Goal: Information Seeking & Learning: Learn about a topic

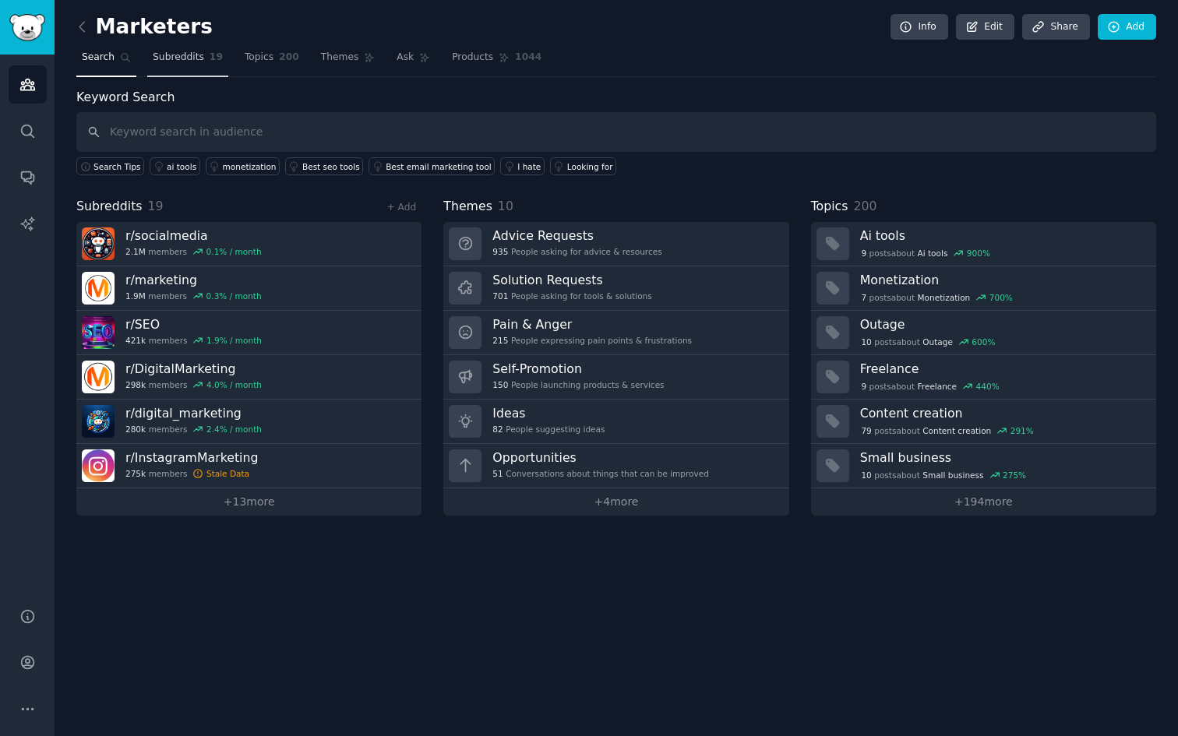
click at [184, 64] on link "Subreddits 19" at bounding box center [187, 61] width 81 height 32
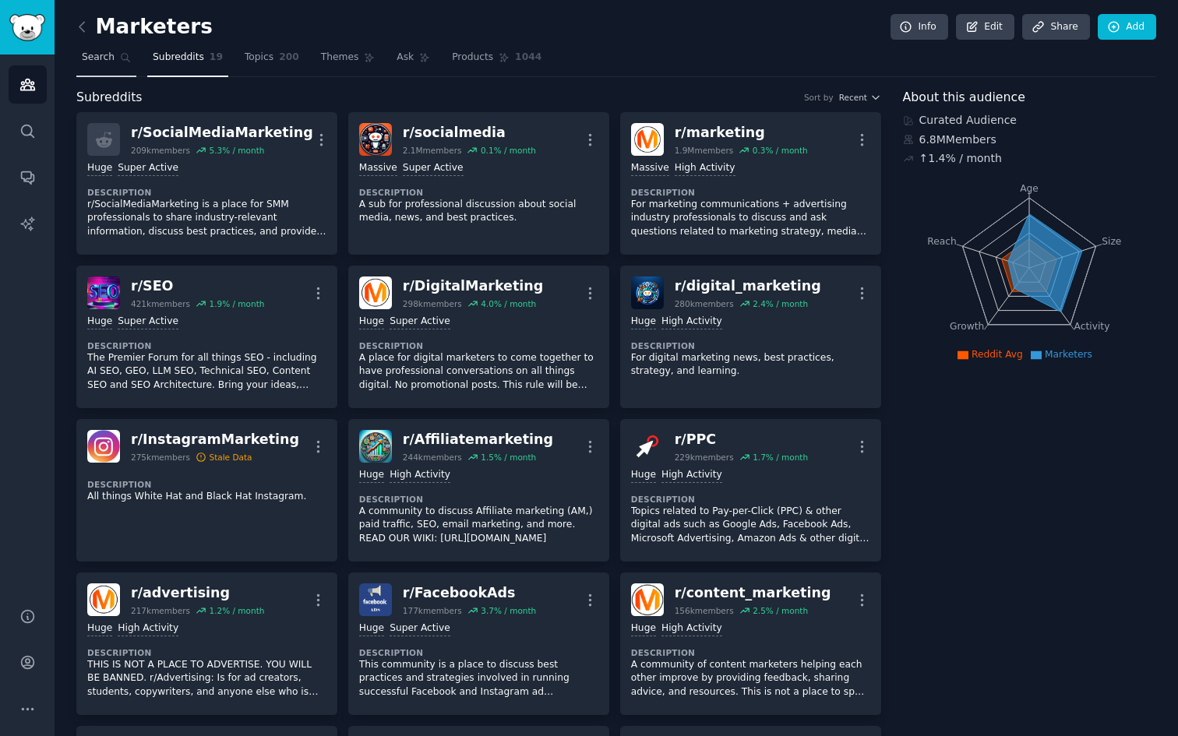
click at [105, 65] on link "Search" at bounding box center [106, 61] width 60 height 32
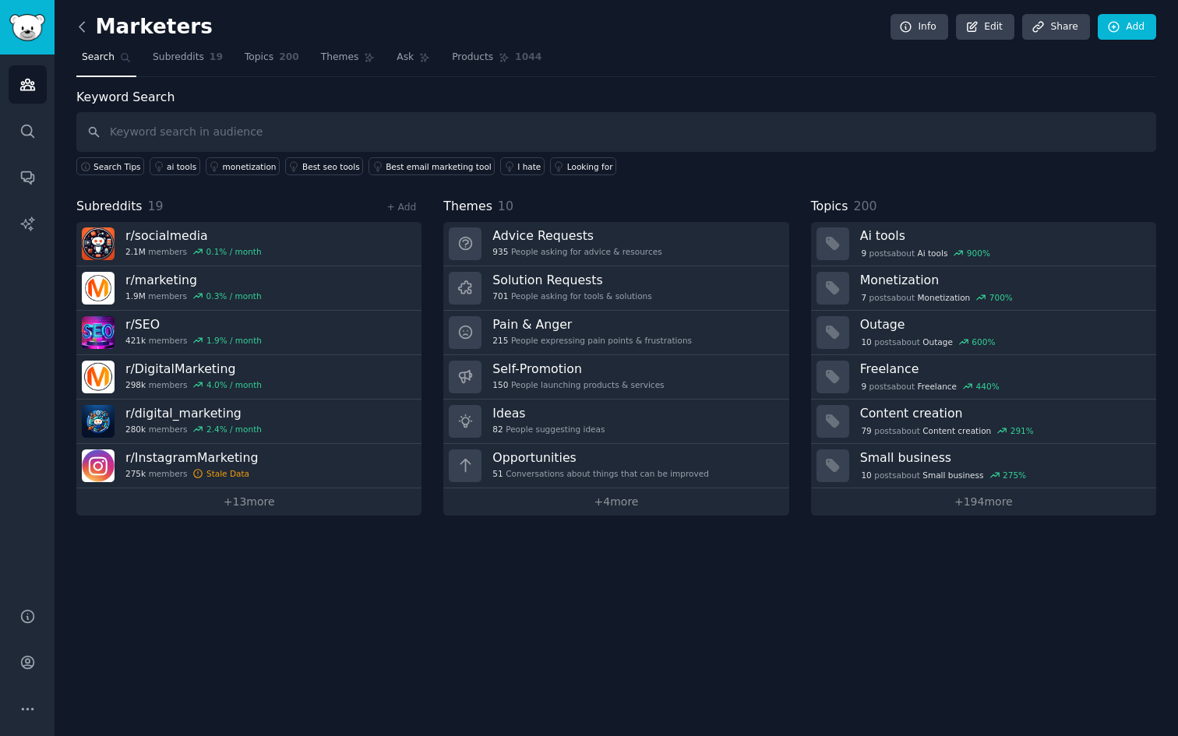
click at [86, 32] on icon at bounding box center [82, 27] width 16 height 16
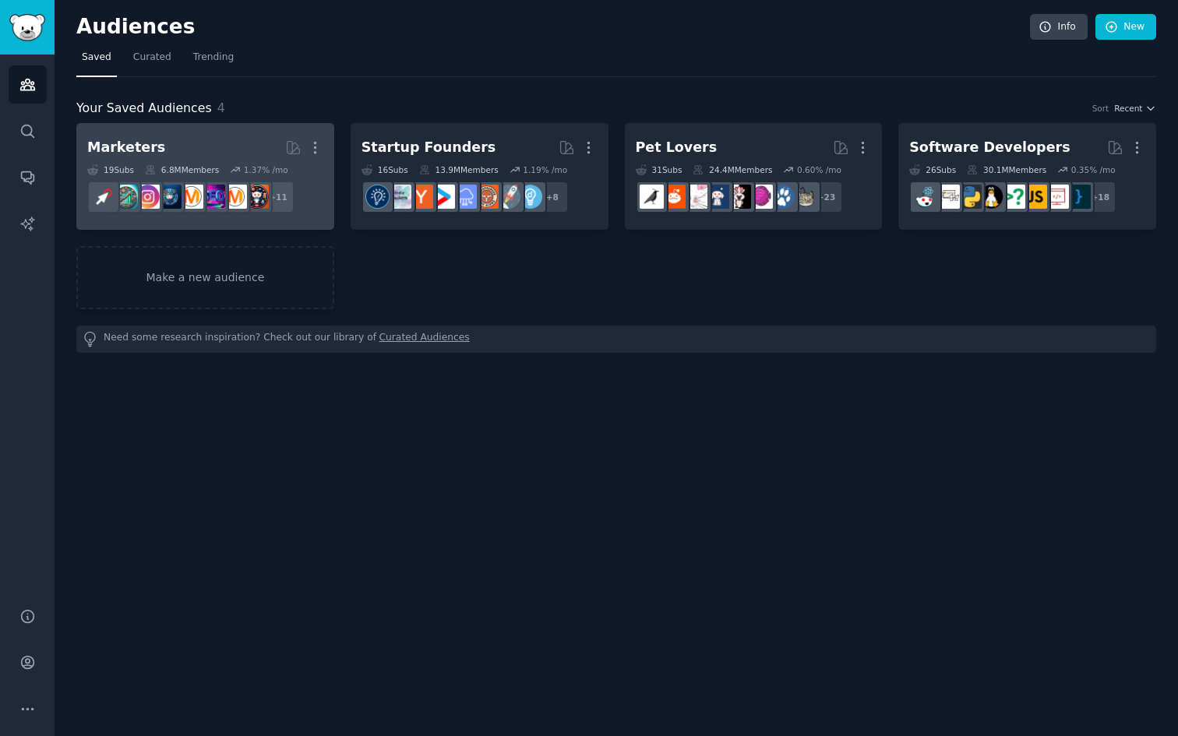
click at [197, 139] on h2 "Marketers More" at bounding box center [205, 147] width 236 height 27
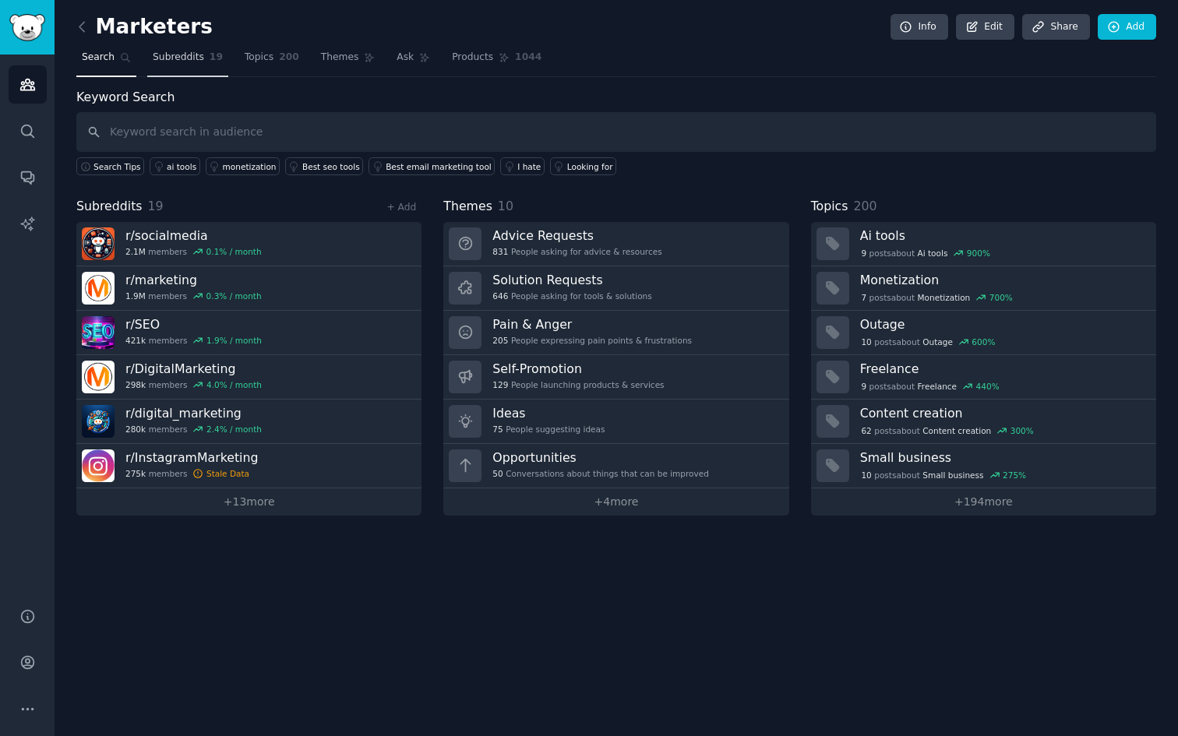
click at [212, 49] on link "Subreddits 19" at bounding box center [187, 61] width 81 height 32
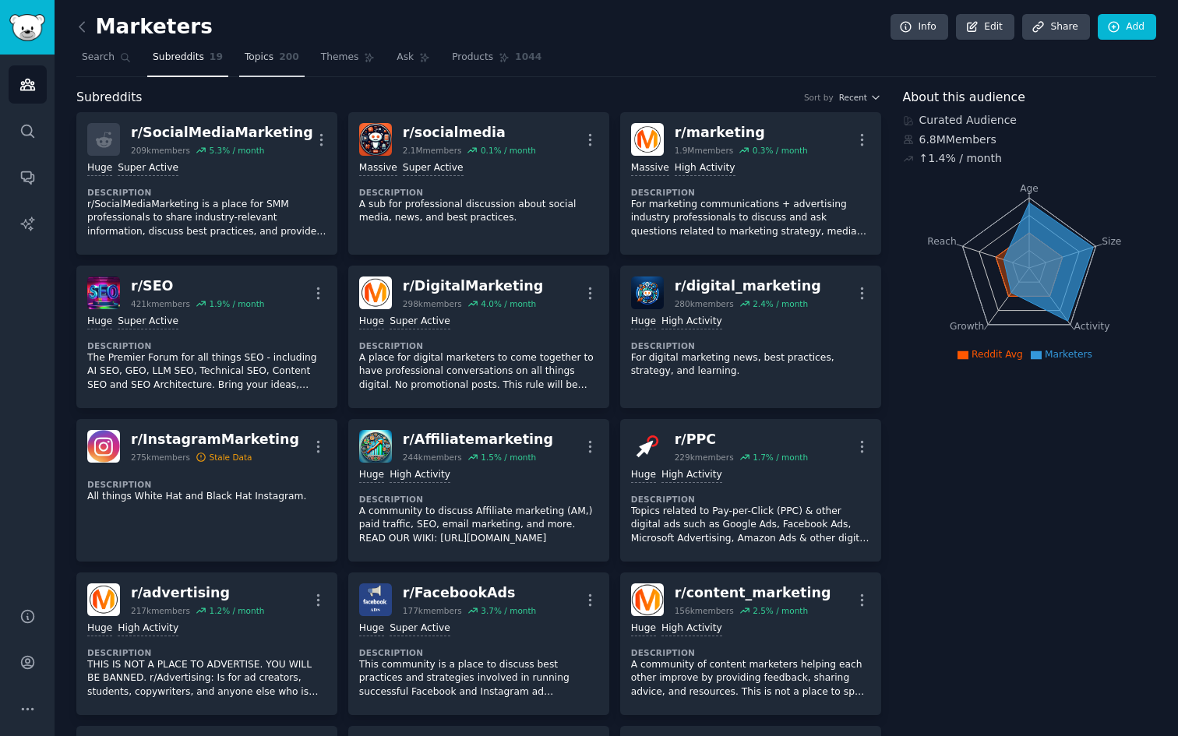
click at [275, 74] on link "Topics 200" at bounding box center [271, 61] width 65 height 32
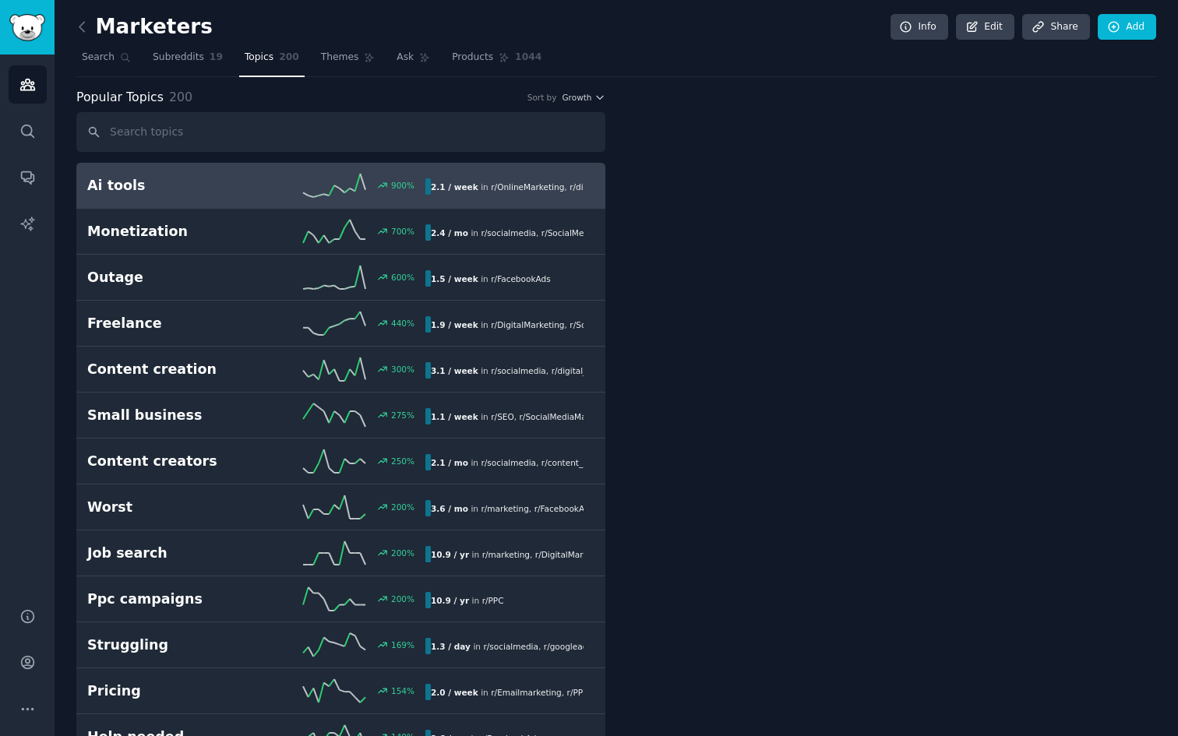
click at [266, 52] on span "Topics" at bounding box center [259, 58] width 29 height 14
click at [288, 178] on div "900 %" at bounding box center [340, 185] width 169 height 23
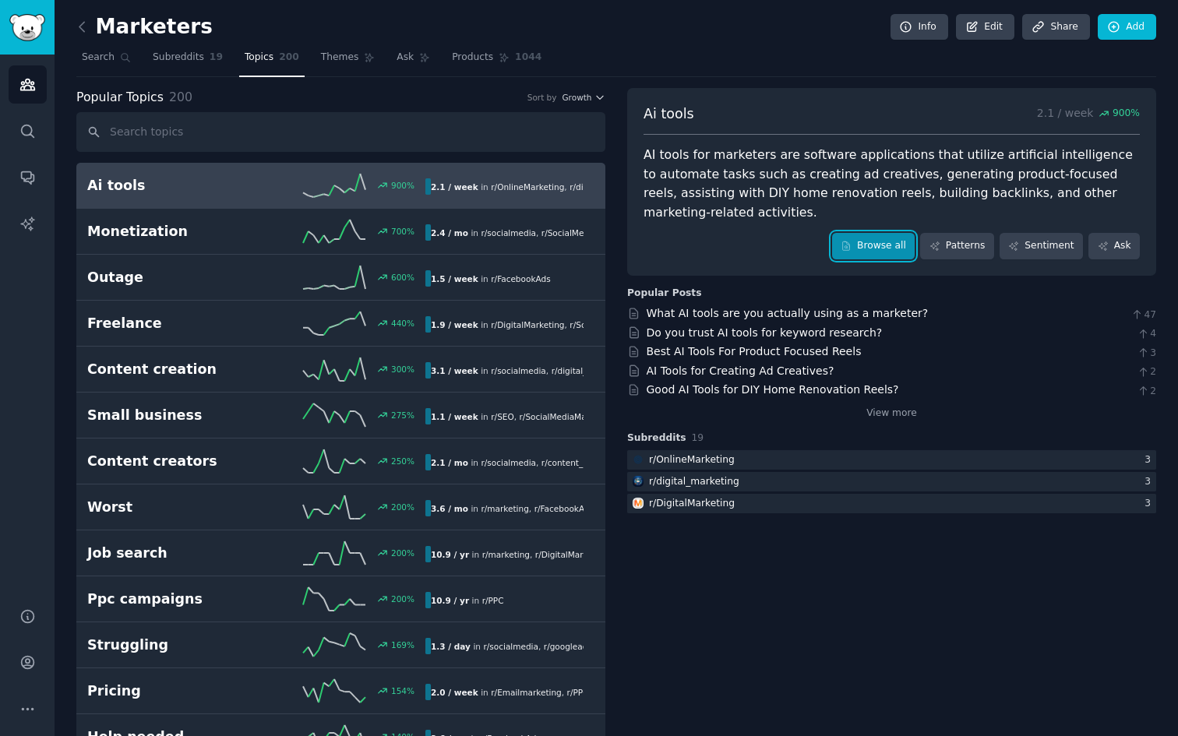
click at [900, 247] on link "Browse all" at bounding box center [873, 246] width 83 height 26
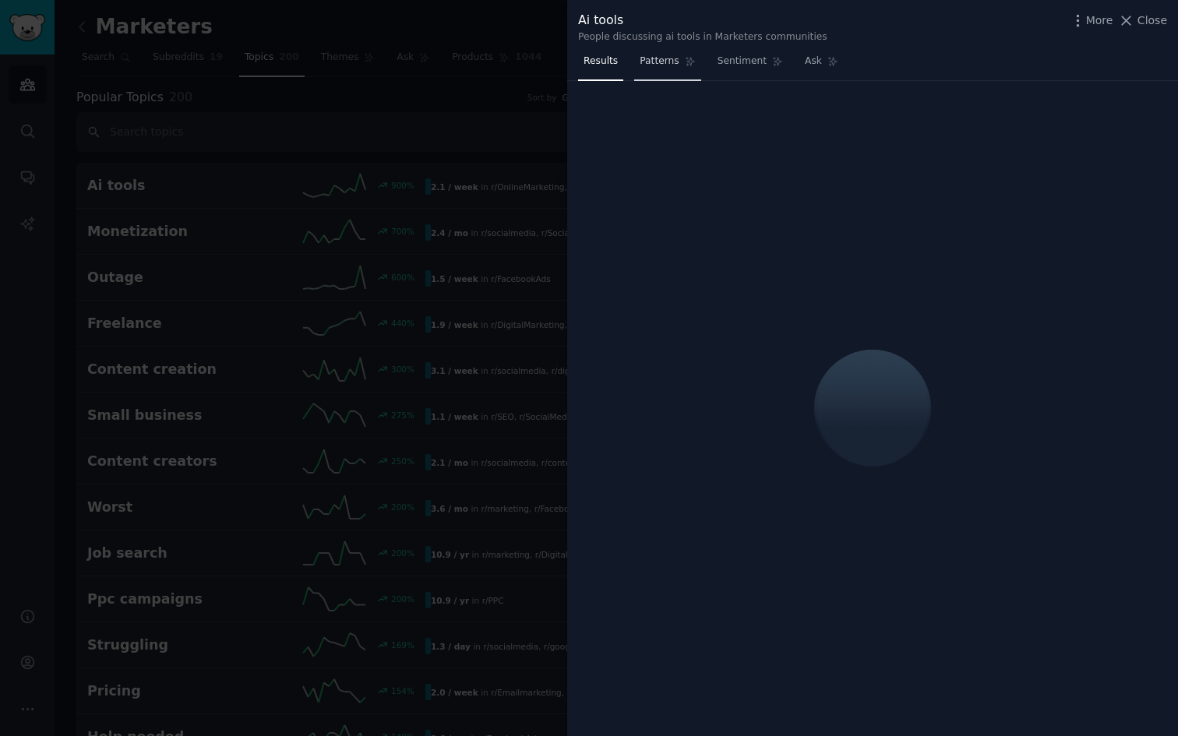
click at [660, 66] on span "Patterns" at bounding box center [658, 62] width 39 height 14
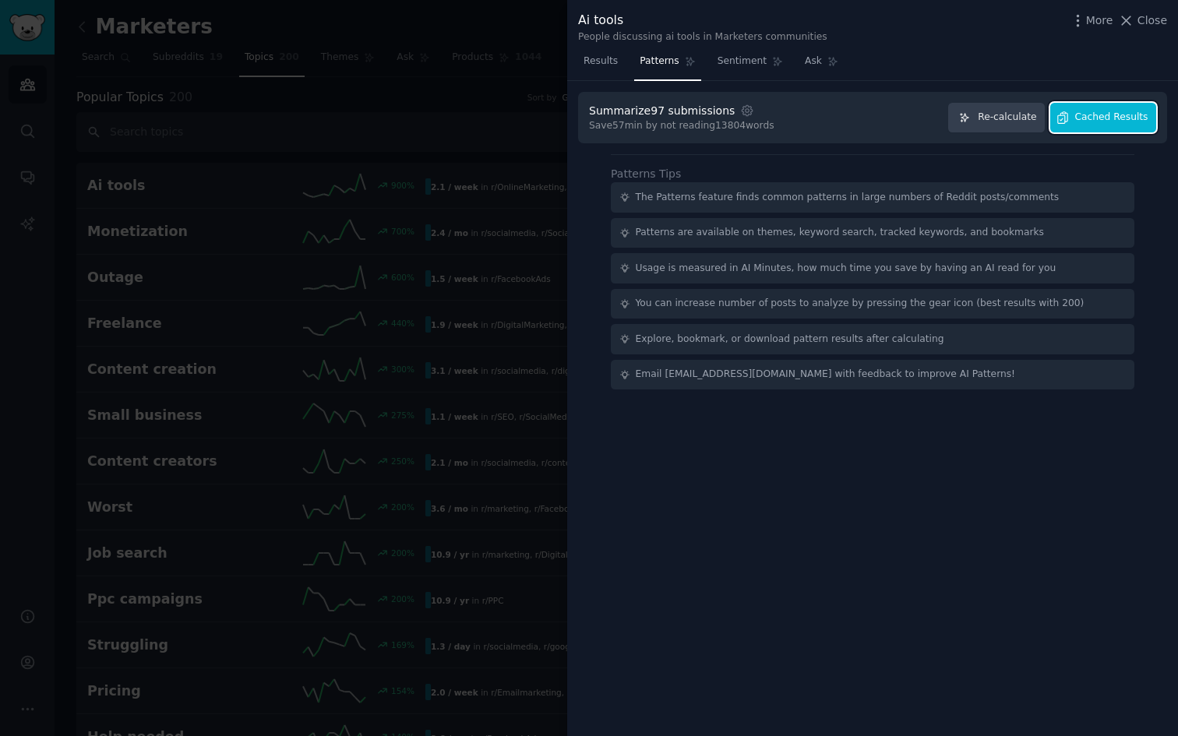
click at [1079, 117] on span "Cached Results" at bounding box center [1111, 118] width 73 height 14
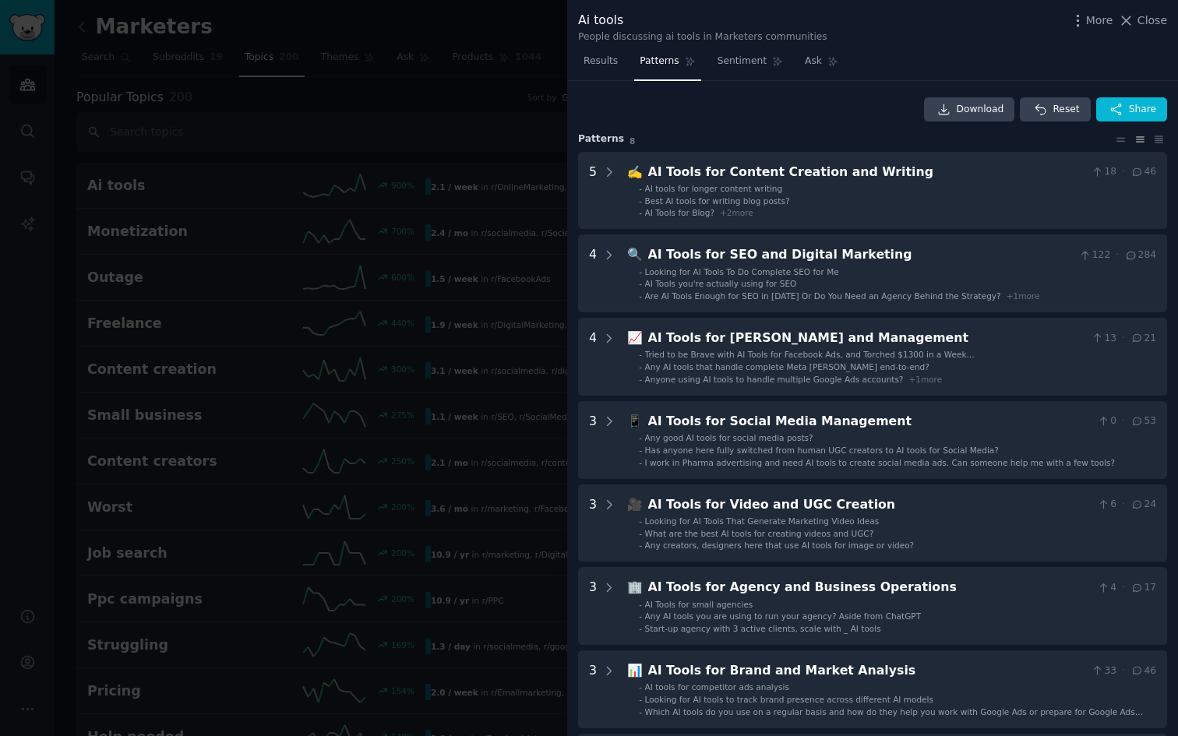
click at [461, 248] on div at bounding box center [589, 368] width 1178 height 736
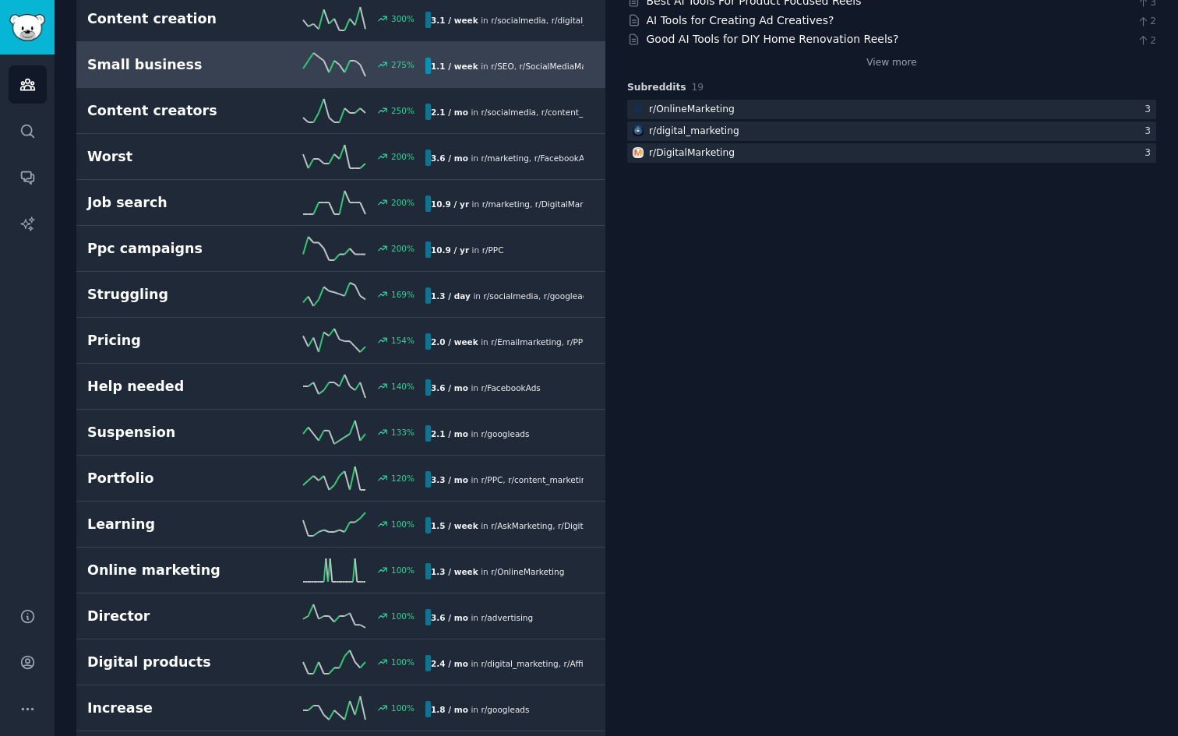
scroll to position [424, 0]
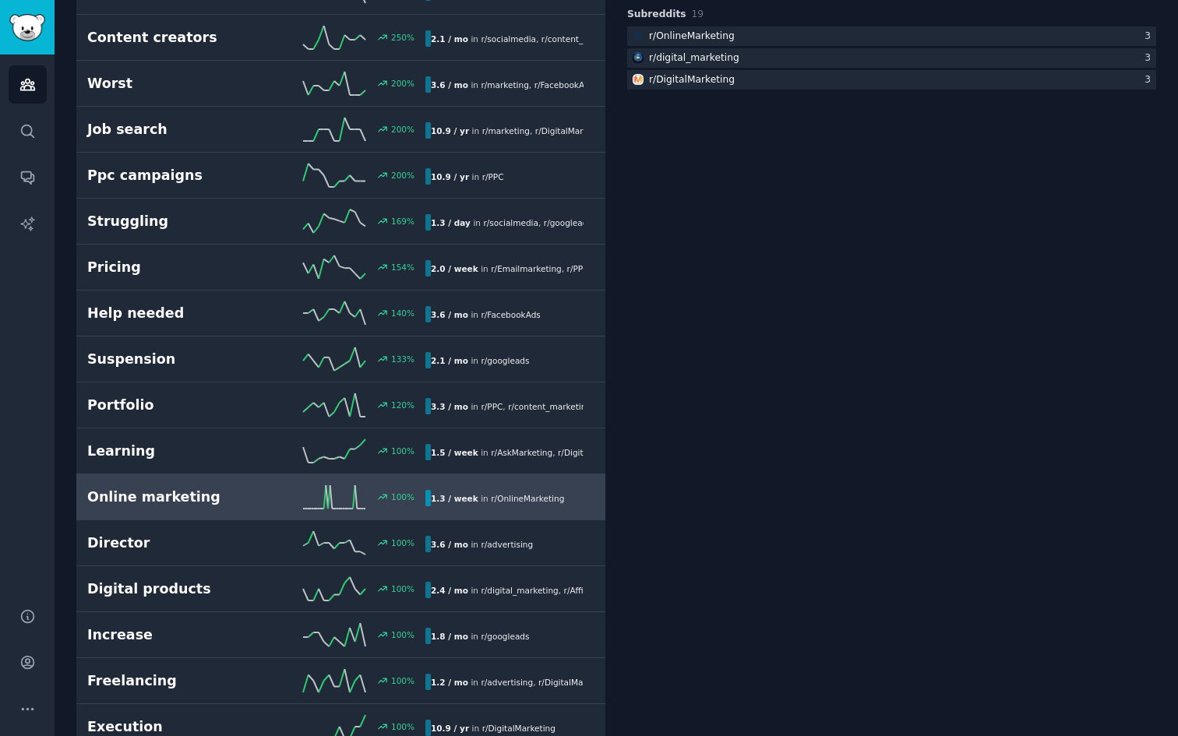
click at [160, 508] on div "Online marketing 100 % 1.3 / week in r/ OnlineMarketing" at bounding box center [340, 496] width 507 height 23
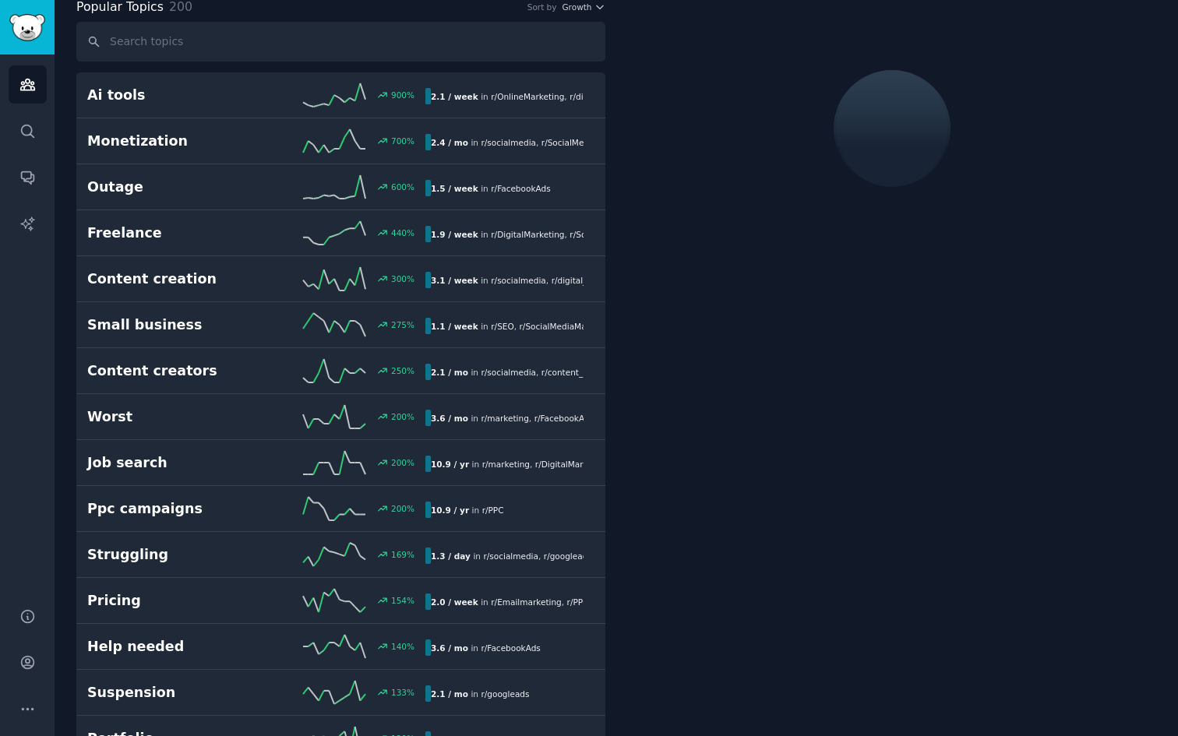
scroll to position [87, 0]
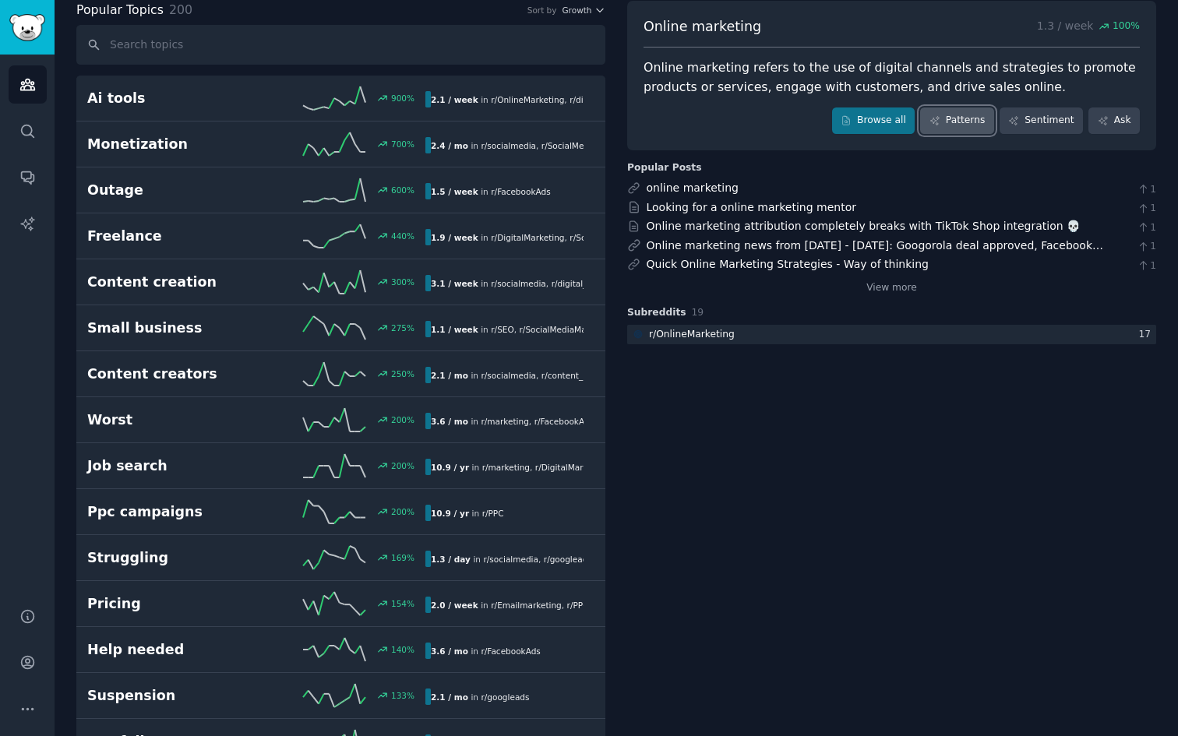
click at [955, 113] on link "Patterns" at bounding box center [956, 120] width 73 height 26
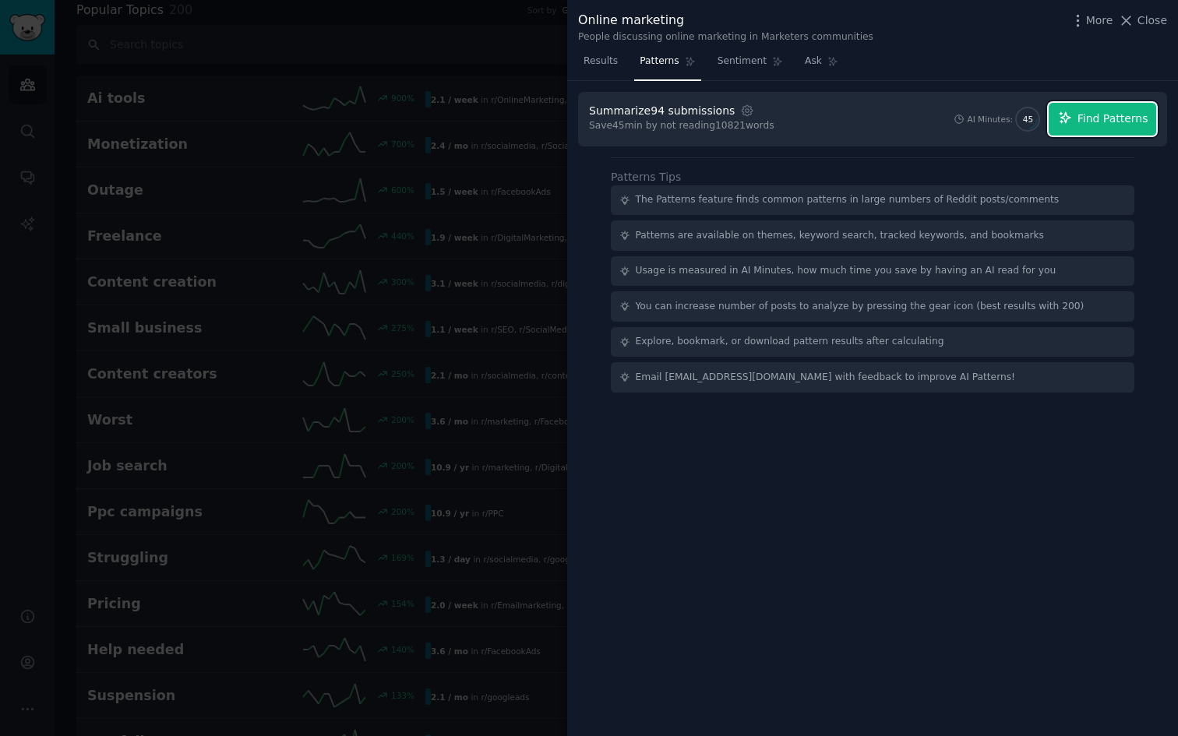
click at [1107, 125] on span "Find Patterns" at bounding box center [1112, 119] width 71 height 16
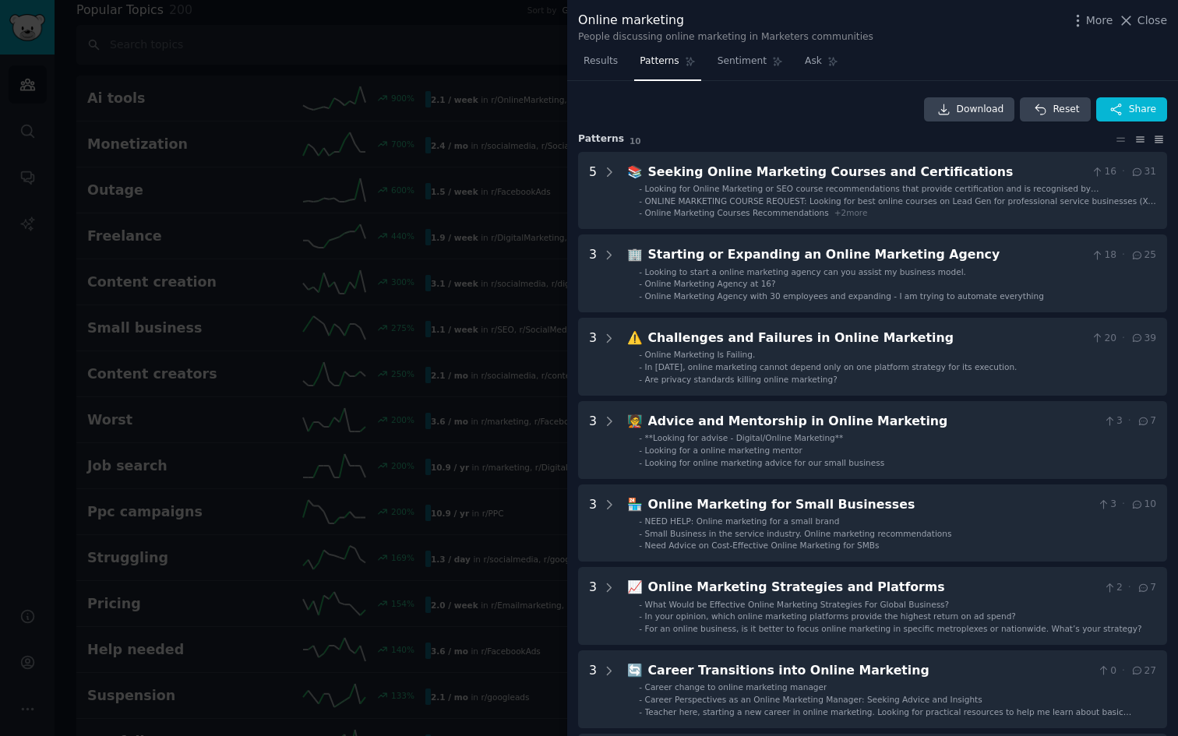
click at [1155, 134] on icon at bounding box center [1158, 139] width 16 height 11
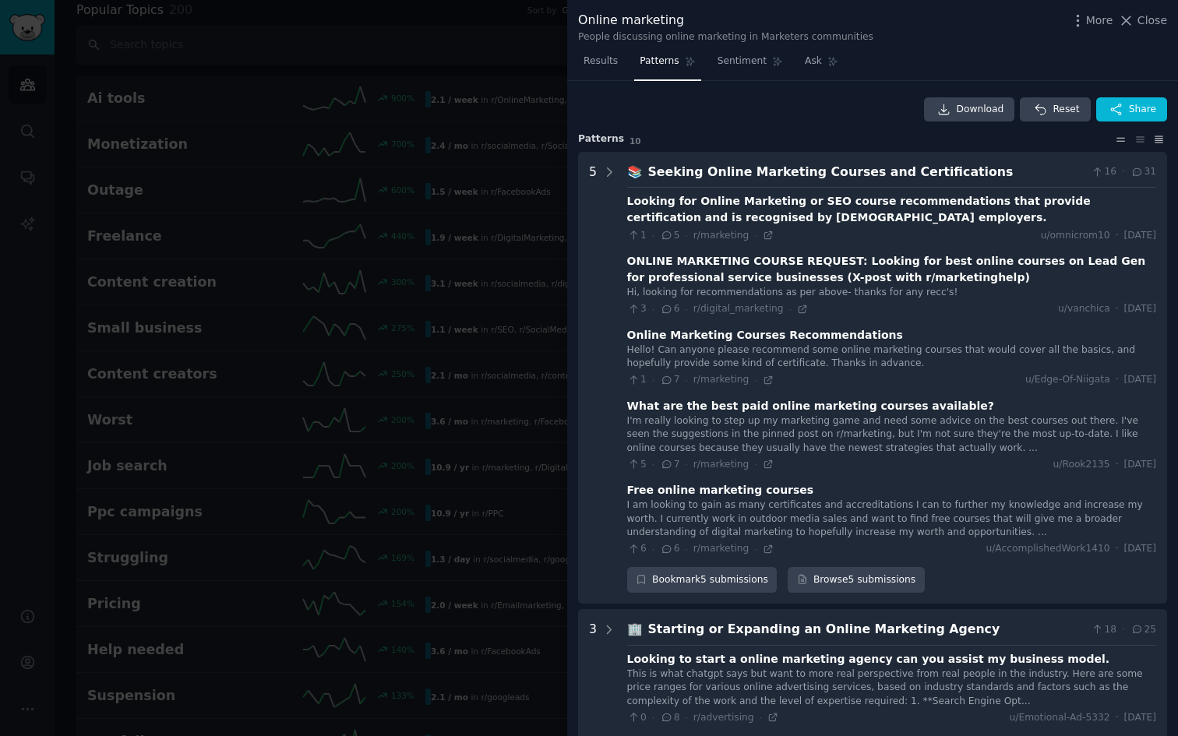
click at [1117, 138] on icon at bounding box center [1121, 139] width 8 height 3
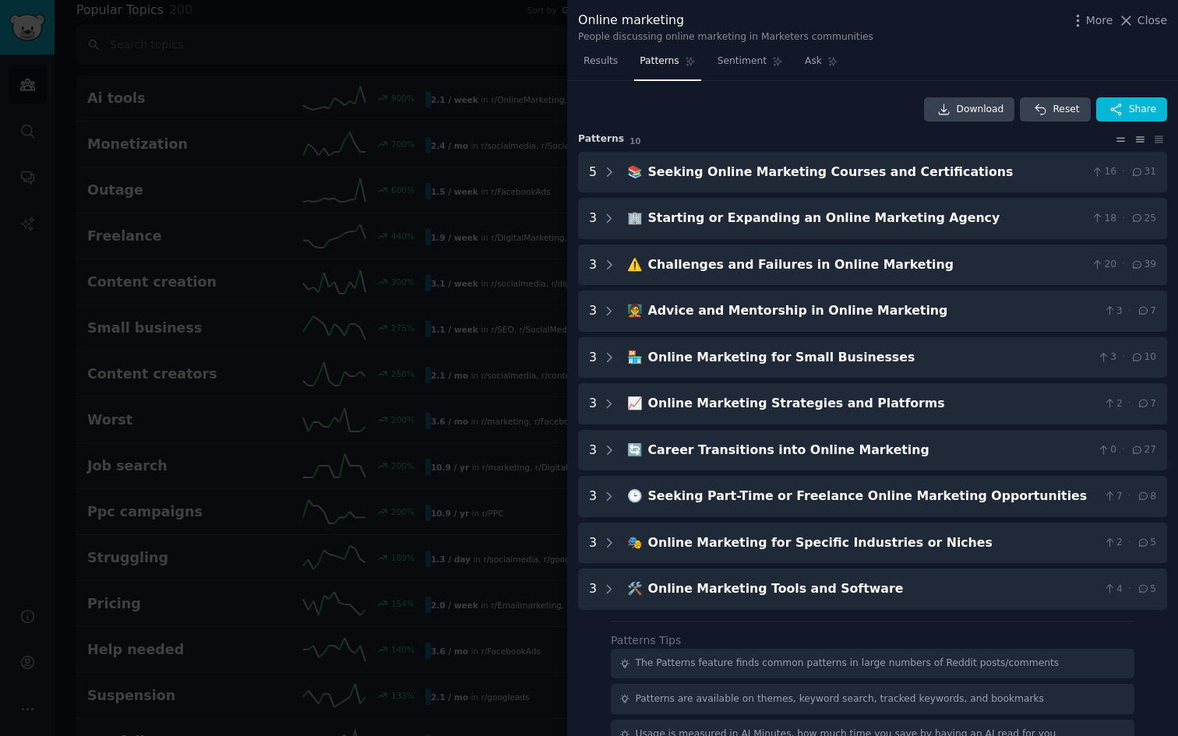
click at [1136, 137] on icon at bounding box center [1140, 139] width 8 height 5
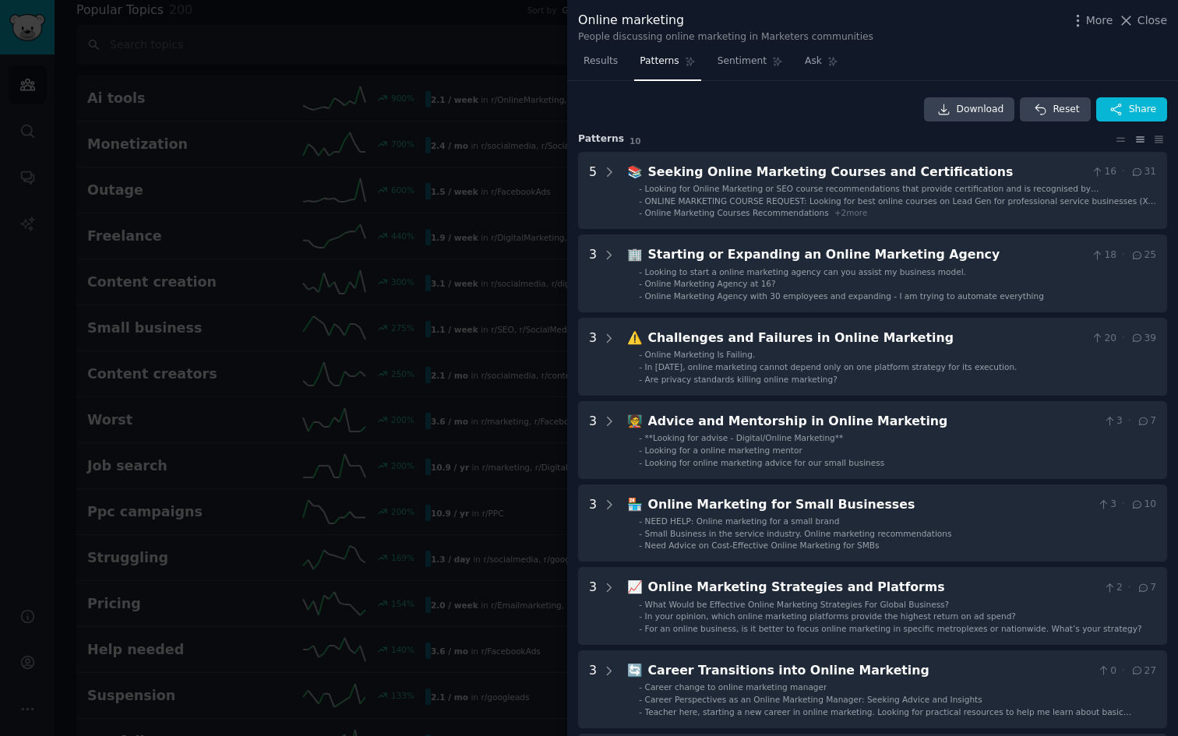
click at [406, 254] on div at bounding box center [589, 368] width 1178 height 736
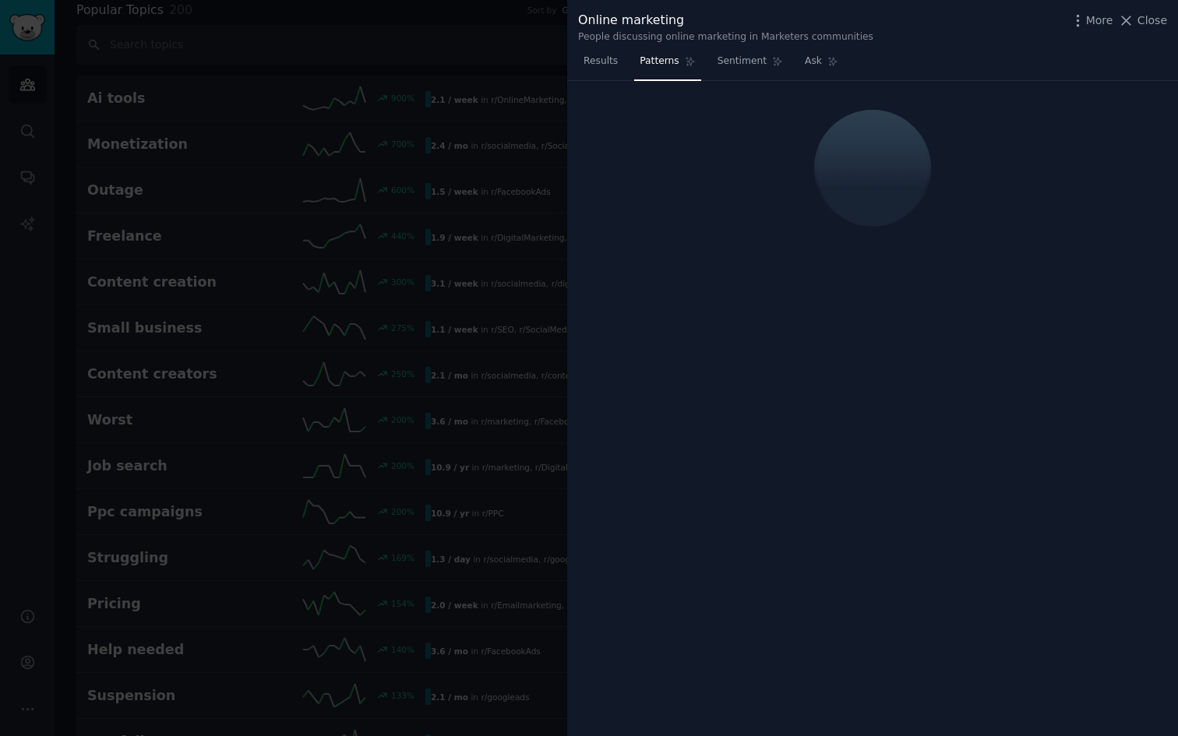
click at [241, 155] on div at bounding box center [589, 368] width 1178 height 736
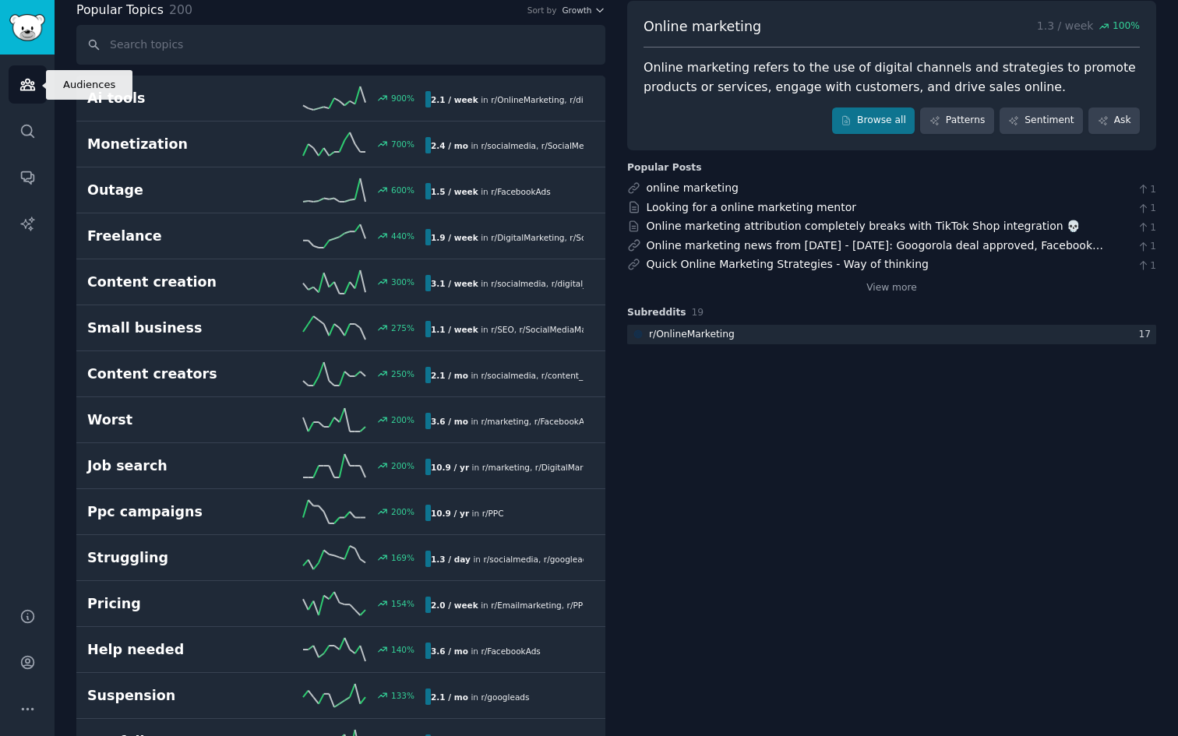
click at [37, 90] on link "Audiences" at bounding box center [28, 84] width 38 height 38
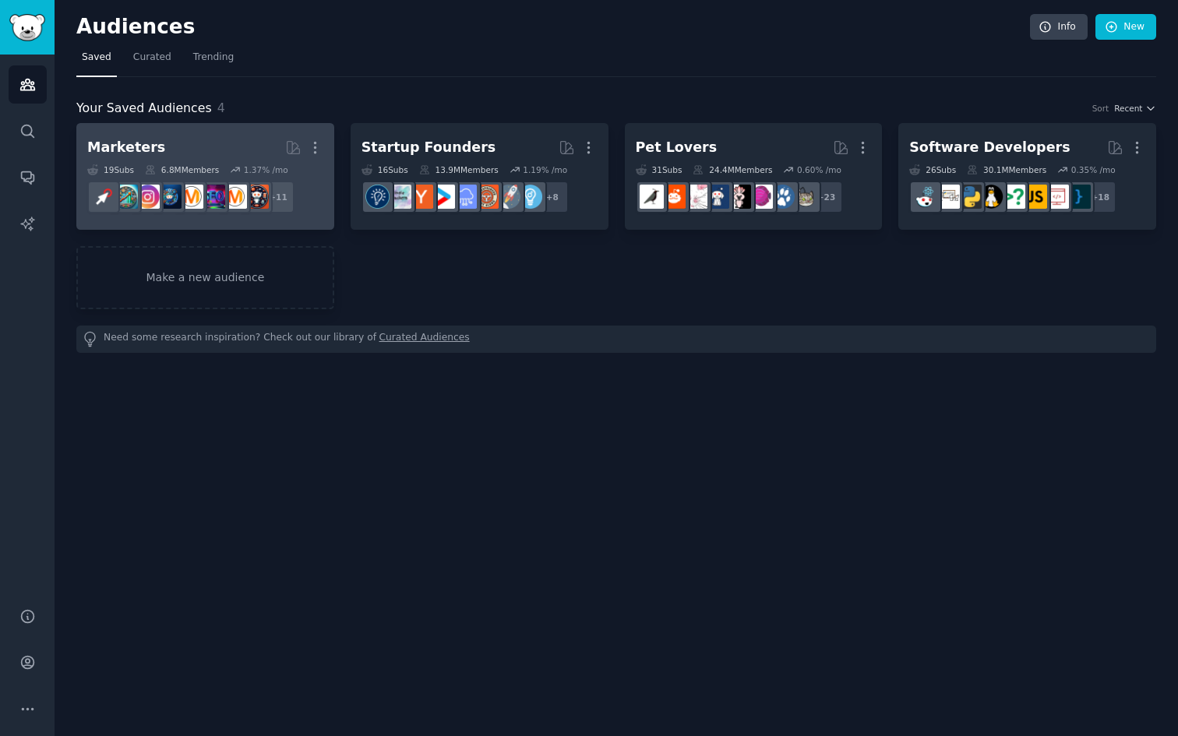
click at [198, 139] on h2 "Marketers Curated by GummySearch More" at bounding box center [205, 147] width 236 height 27
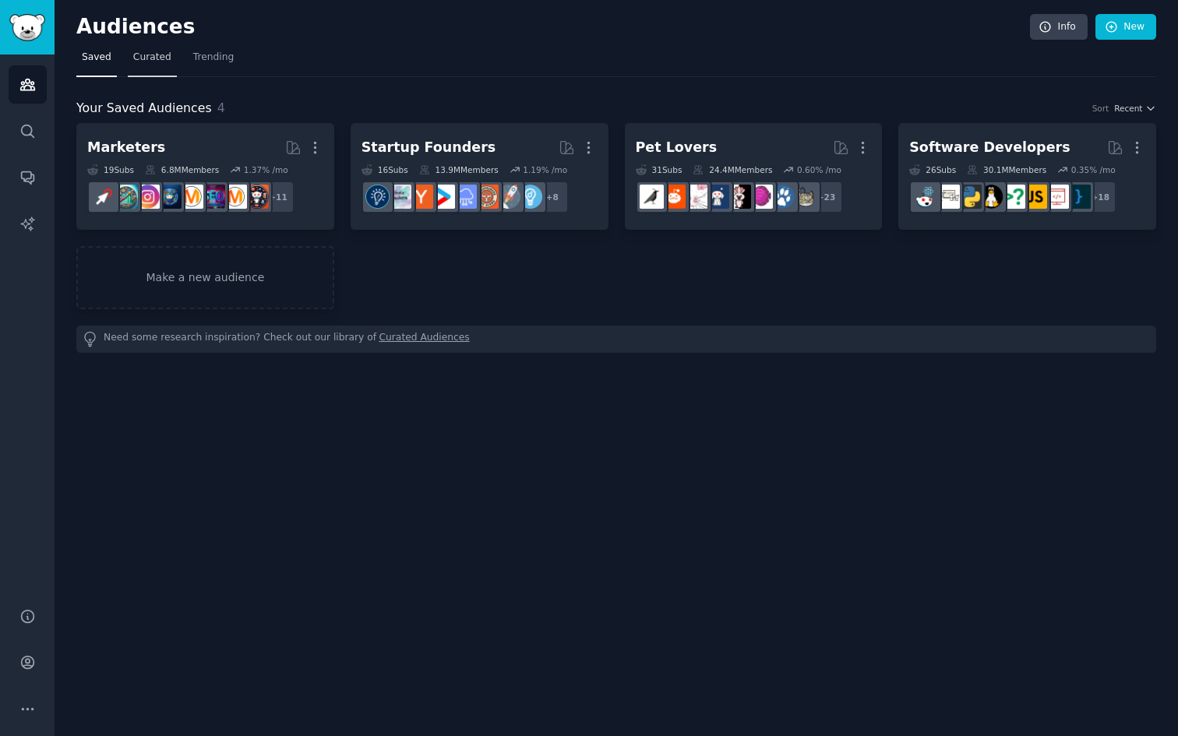
click at [141, 55] on span "Curated" at bounding box center [152, 58] width 38 height 14
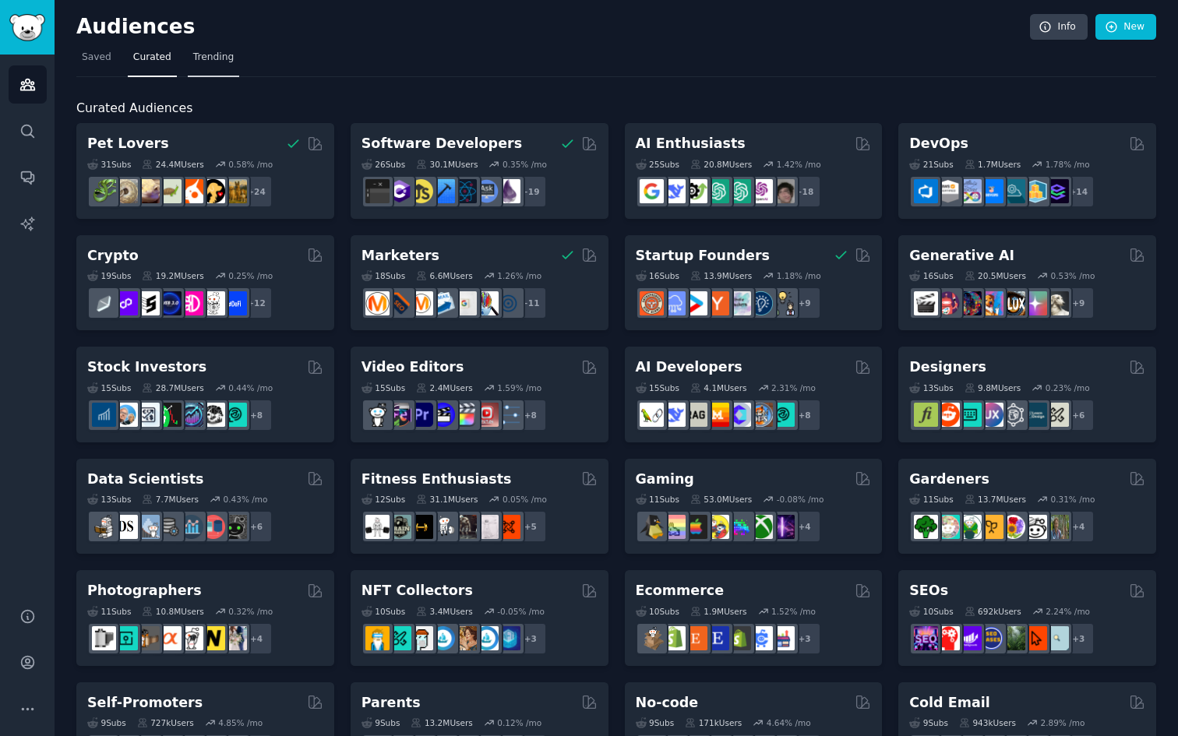
click at [224, 55] on span "Trending" at bounding box center [213, 58] width 41 height 14
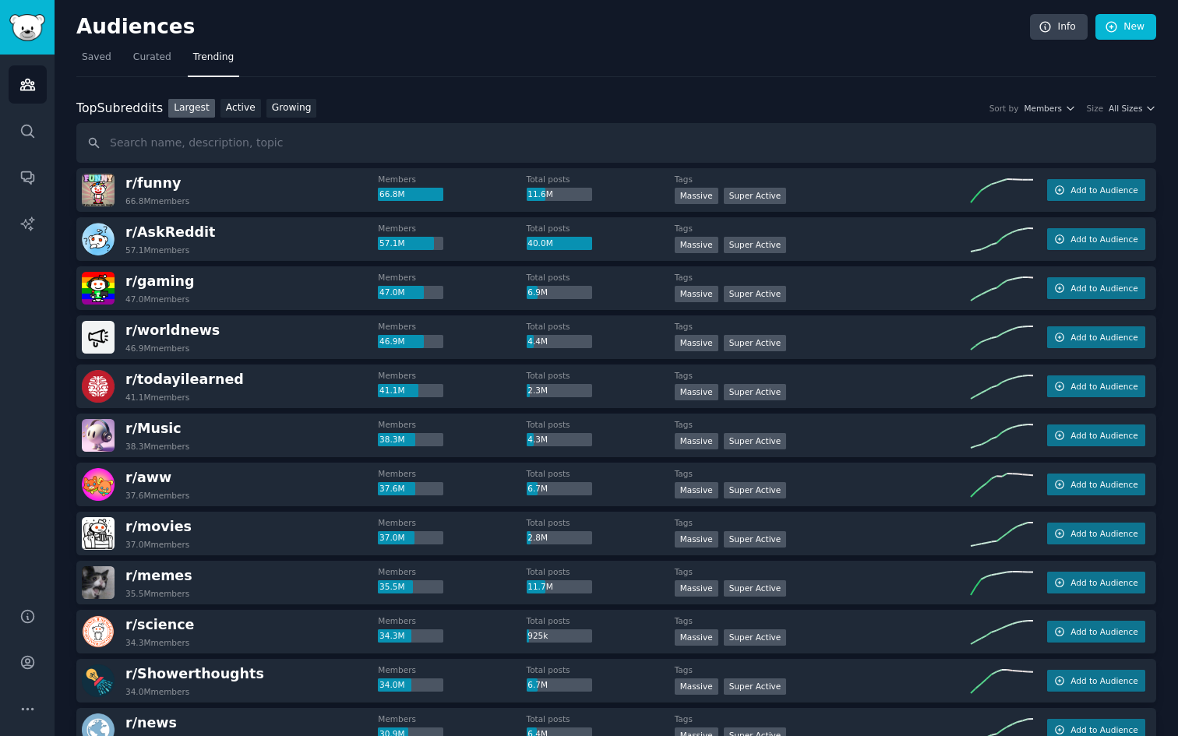
click at [1122, 118] on div "Top Subreddits Top Subreddits Largest Active Growing Sort by Members Size All S…" at bounding box center [616, 131] width 1080 height 65
click at [1128, 104] on span "All Sizes" at bounding box center [1124, 108] width 33 height 11
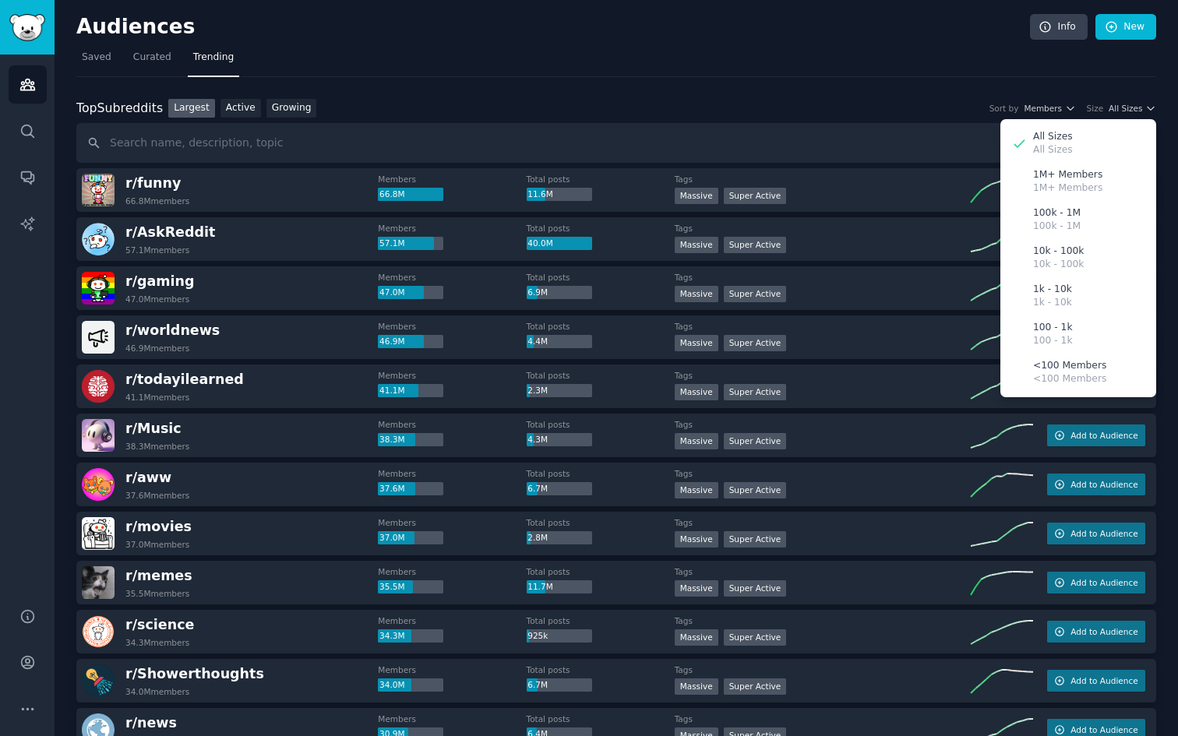
click at [946, 116] on div "Top Subreddits Top Subreddits Largest Active Growing Sort by Members Size All S…" at bounding box center [616, 108] width 1080 height 19
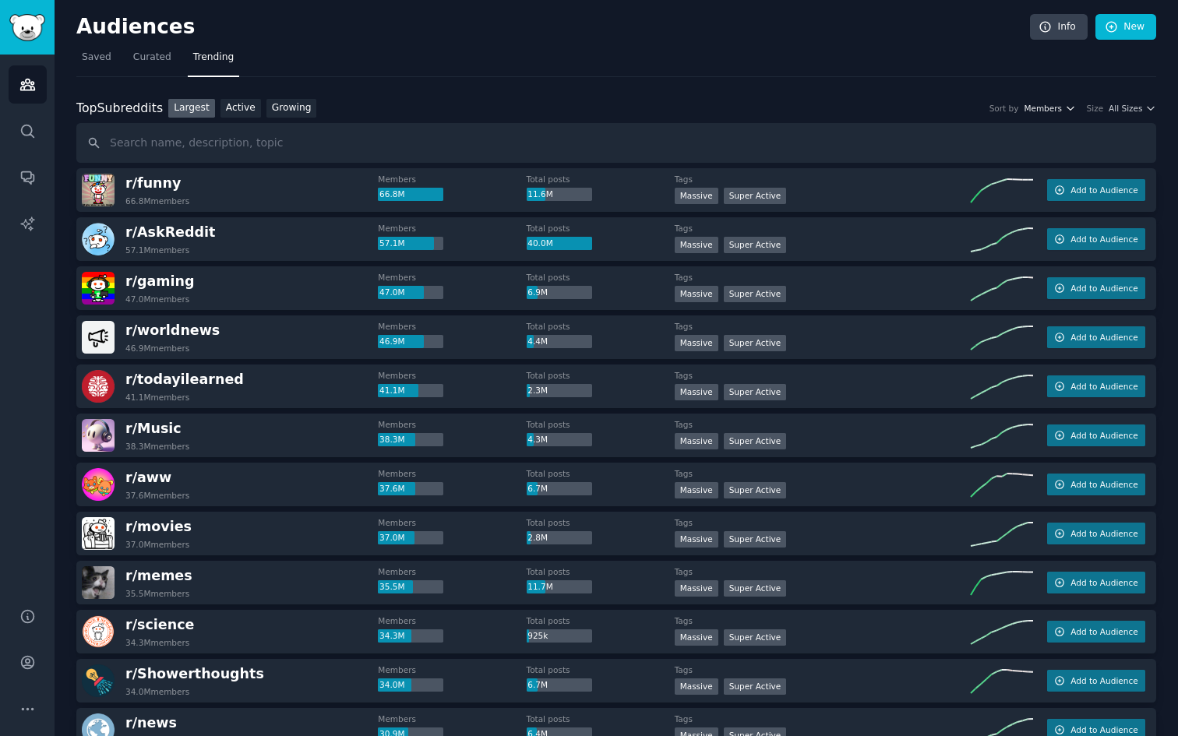
click at [1050, 111] on span "Members" at bounding box center [1042, 108] width 38 height 11
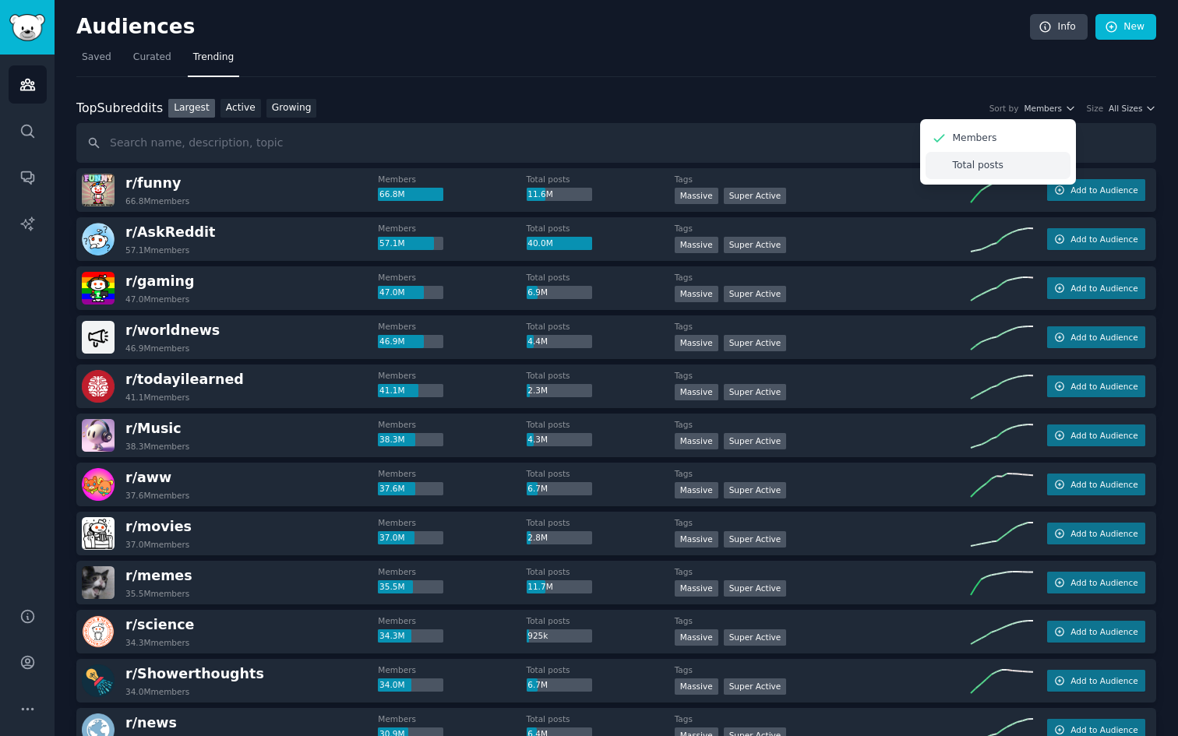
click at [989, 156] on div "Total posts" at bounding box center [997, 165] width 145 height 27
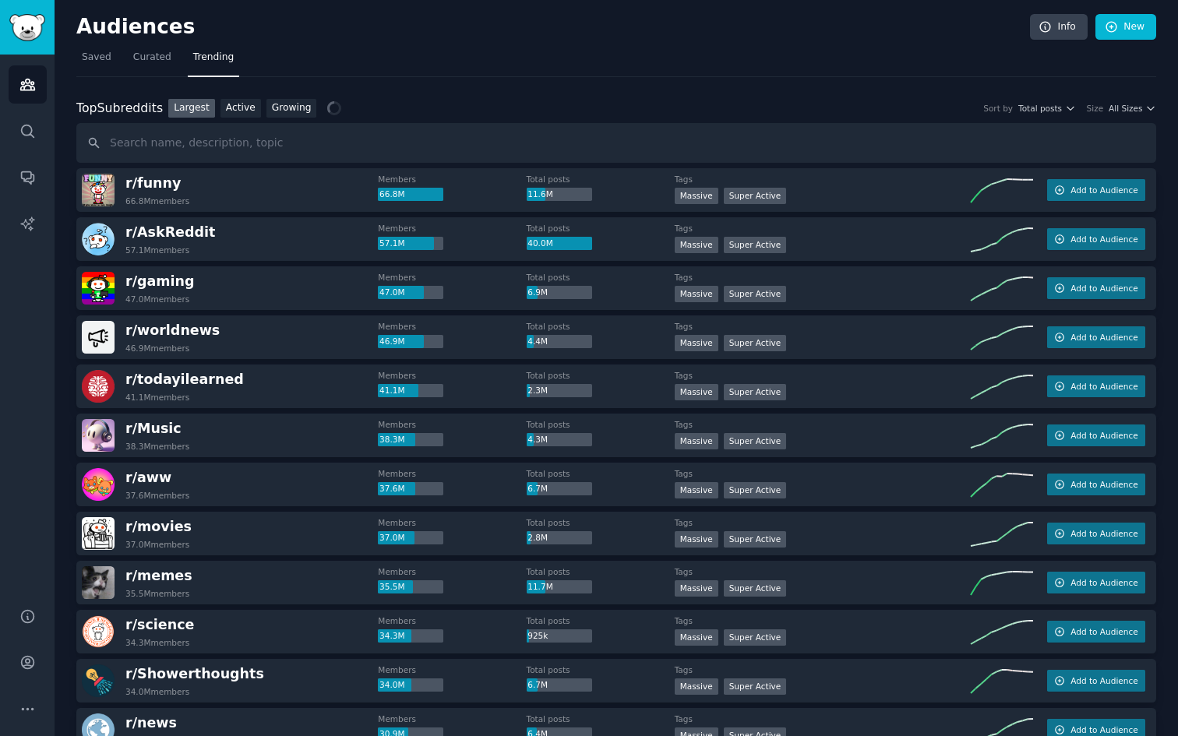
click at [822, 118] on div "Top Subreddits Top Subreddits Largest Active Growing Sort by Total posts Size A…" at bounding box center [616, 131] width 1080 height 65
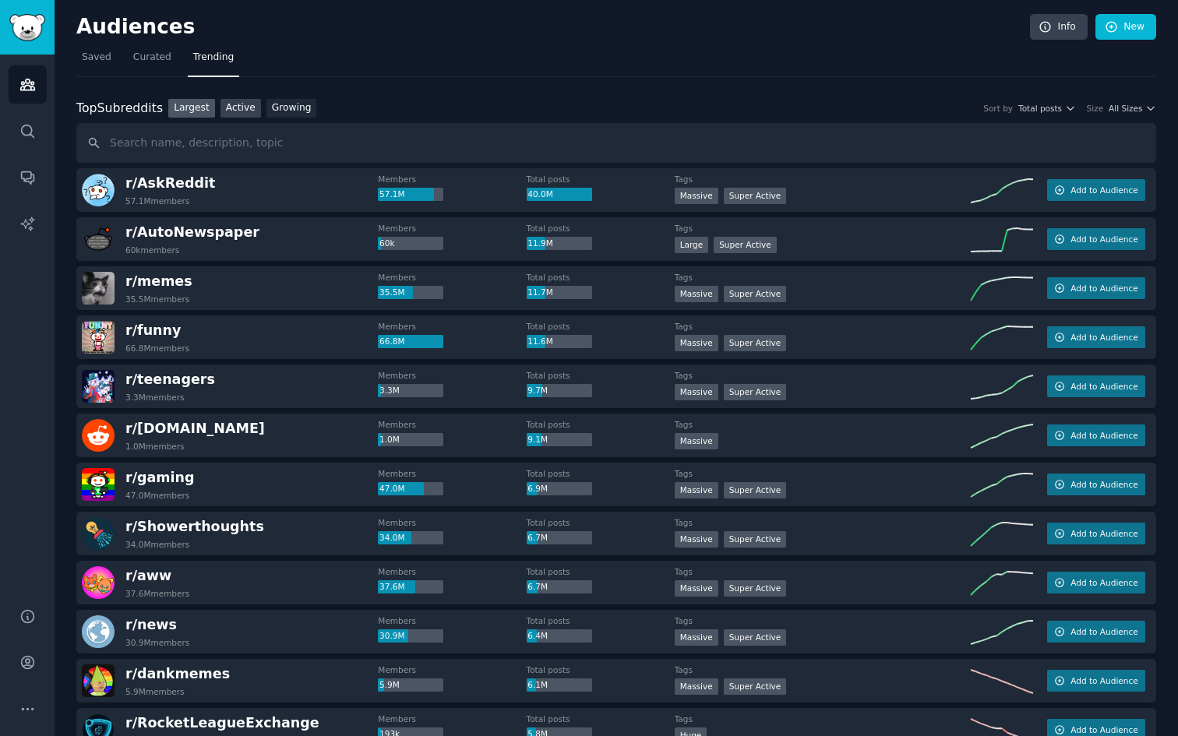
click at [250, 115] on link "Active" at bounding box center [240, 108] width 41 height 19
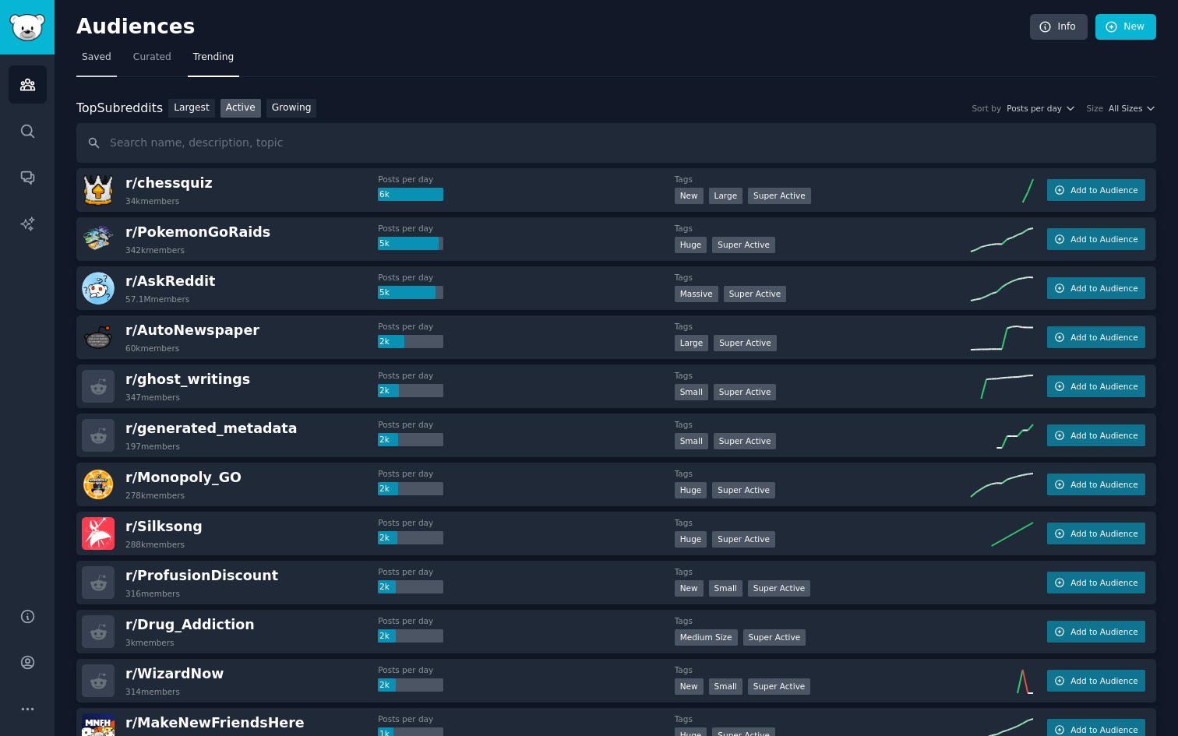
click at [103, 59] on span "Saved" at bounding box center [97, 58] width 30 height 14
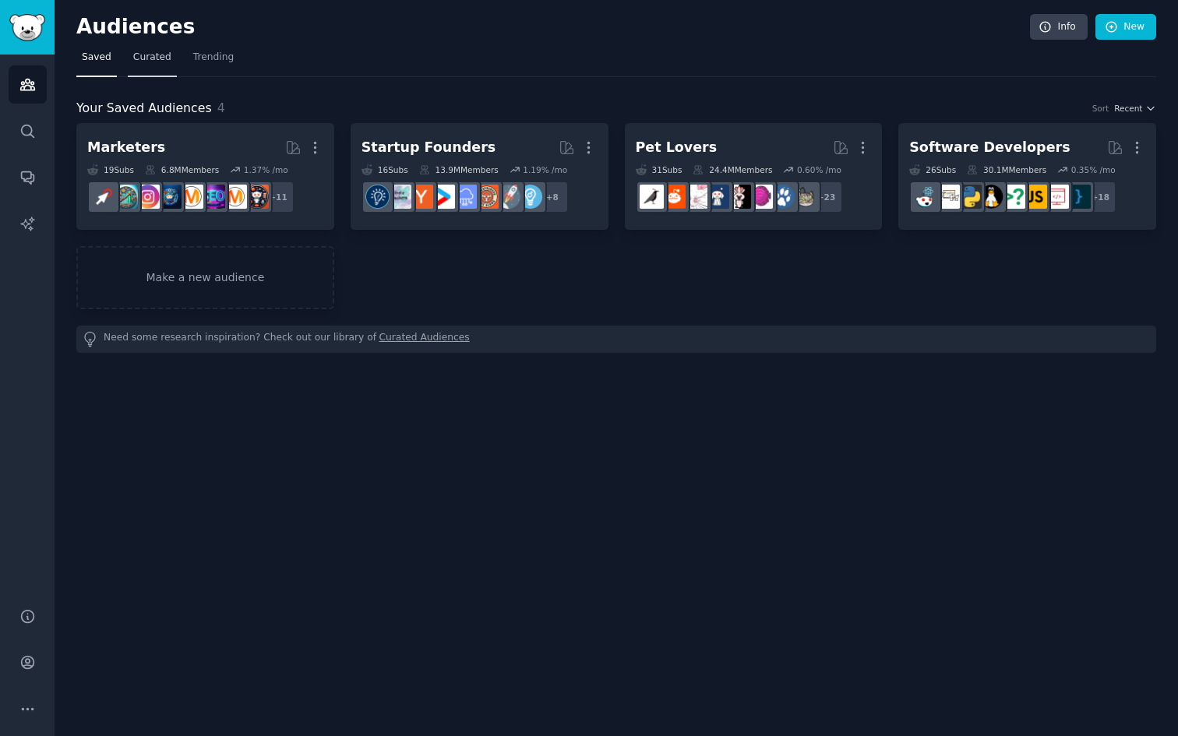
click at [168, 65] on link "Curated" at bounding box center [152, 61] width 49 height 32
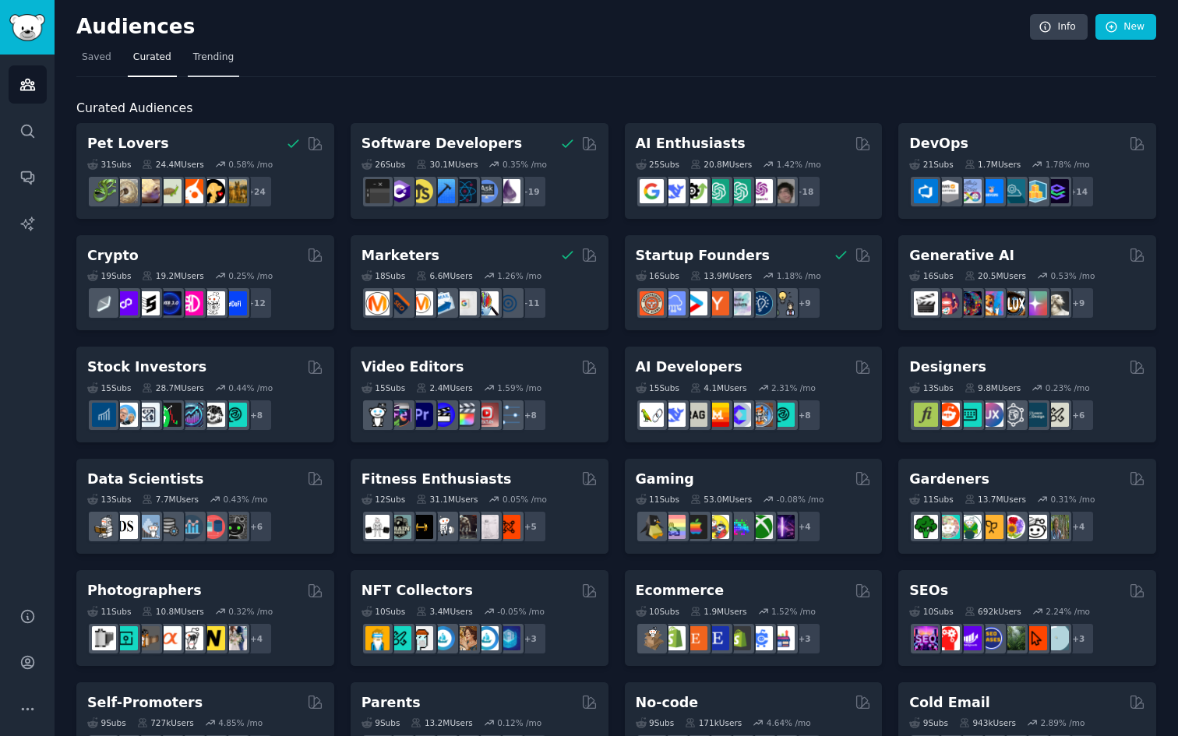
click at [224, 55] on span "Trending" at bounding box center [213, 58] width 41 height 14
